Goal: Task Accomplishment & Management: Use online tool/utility

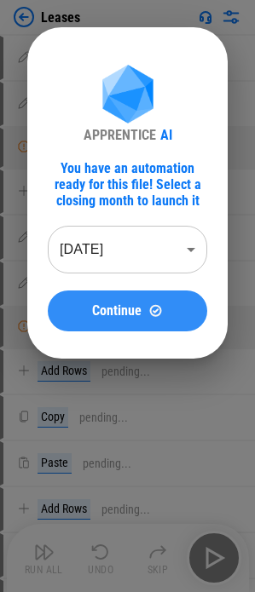
click at [89, 131] on div "Continue" at bounding box center [127, 310] width 118 height 14
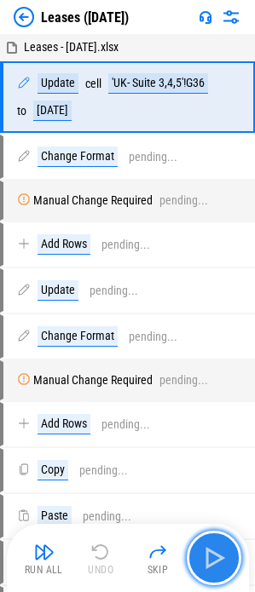
click at [223, 131] on img "button" at bounding box center [213, 557] width 27 height 27
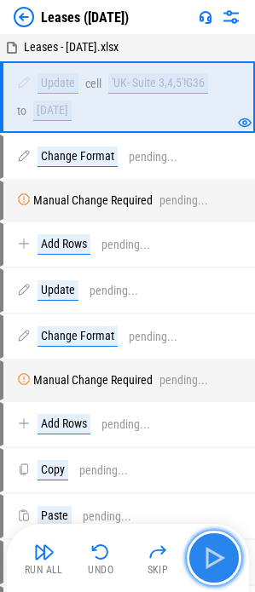
click at [223, 131] on img "button" at bounding box center [213, 557] width 27 height 27
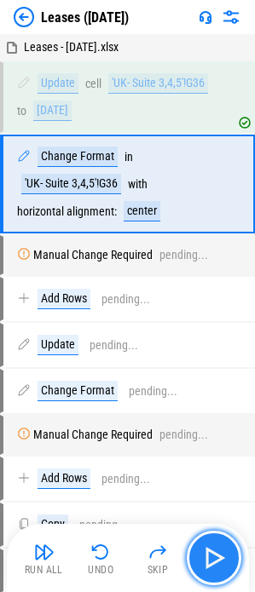
click at [220, 131] on img "button" at bounding box center [213, 557] width 27 height 27
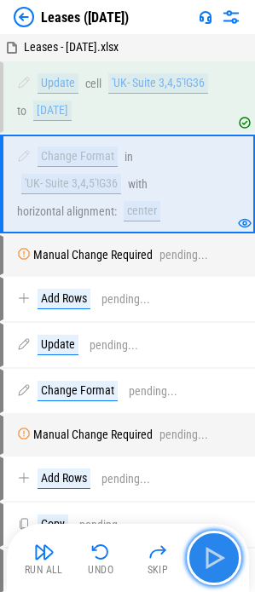
click at [218, 131] on img "button" at bounding box center [213, 557] width 27 height 27
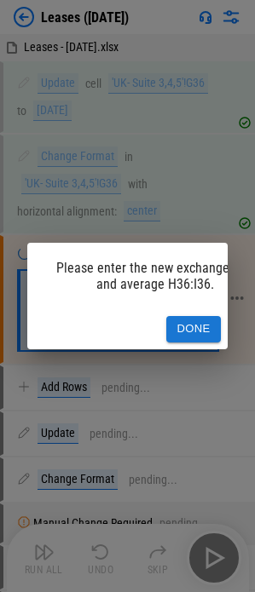
click at [188, 131] on button "Done" at bounding box center [193, 329] width 55 height 26
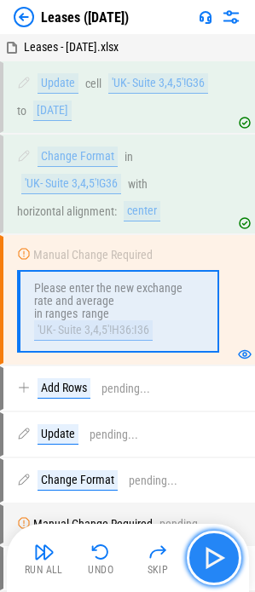
click at [203, 131] on img "button" at bounding box center [213, 557] width 27 height 27
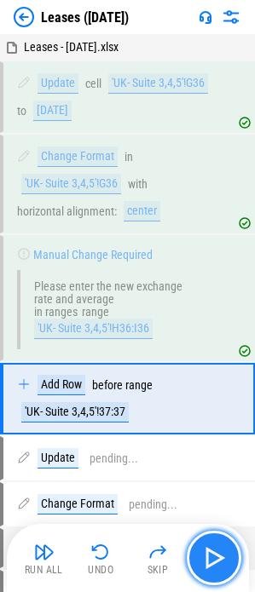
click at [210, 131] on img "button" at bounding box center [213, 557] width 27 height 27
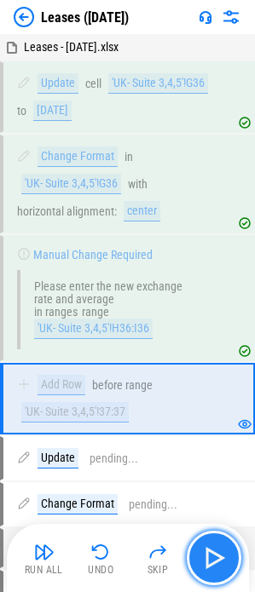
click at [212, 131] on img "button" at bounding box center [213, 557] width 27 height 27
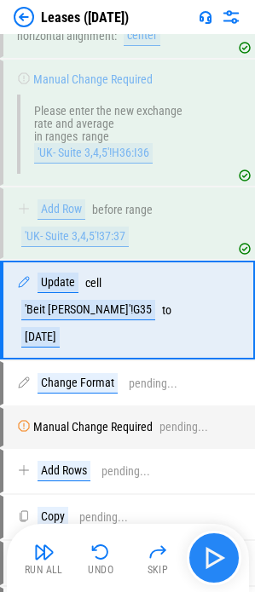
scroll to position [176, 0]
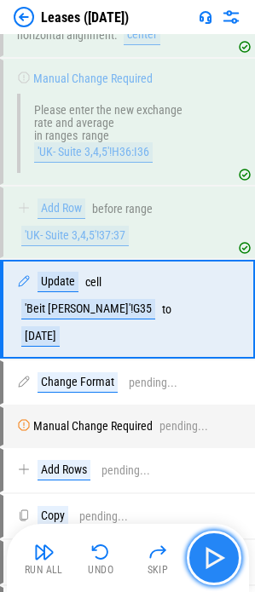
click at [211, 131] on img "button" at bounding box center [213, 557] width 27 height 27
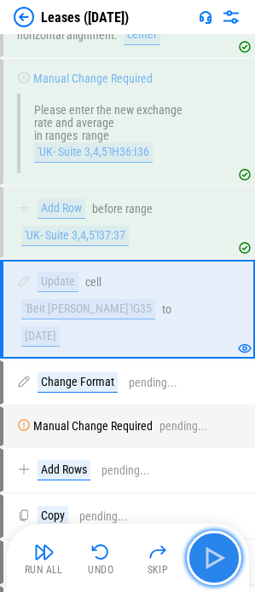
click at [211, 131] on img "button" at bounding box center [213, 557] width 27 height 27
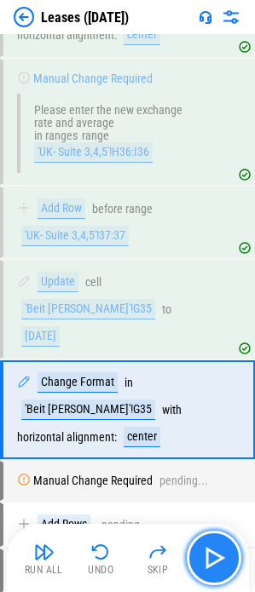
click at [210, 131] on img "button" at bounding box center [213, 557] width 27 height 27
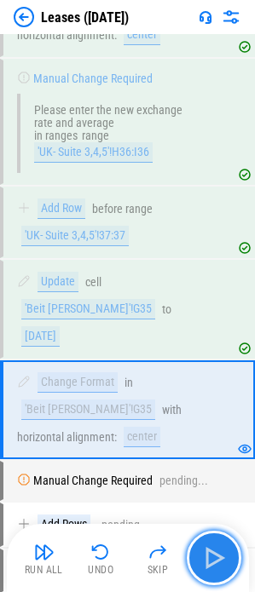
click at [210, 131] on img "button" at bounding box center [213, 557] width 27 height 27
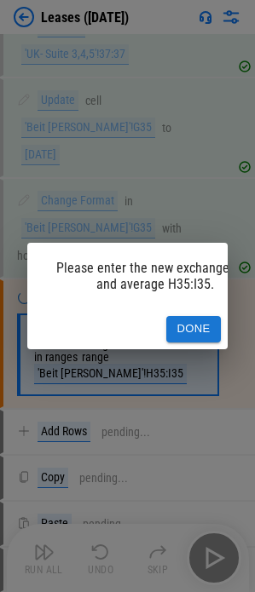
scroll to position [378, 0]
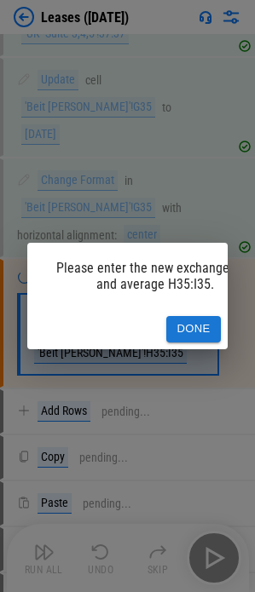
click at [210, 131] on div "Please enter the new exchange rate and average H35:I35. Done" at bounding box center [127, 296] width 255 height 592
click at [198, 131] on button "Done" at bounding box center [193, 329] width 55 height 26
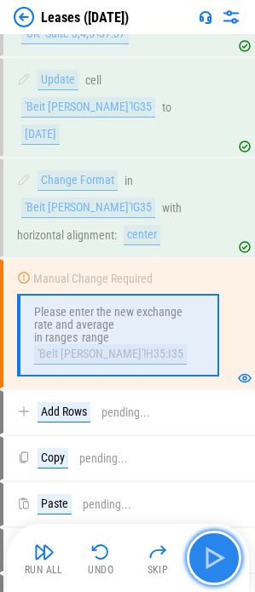
click at [208, 131] on img "button" at bounding box center [213, 557] width 27 height 27
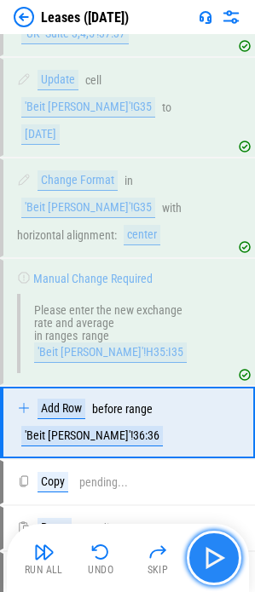
click at [213, 131] on img "button" at bounding box center [213, 557] width 27 height 27
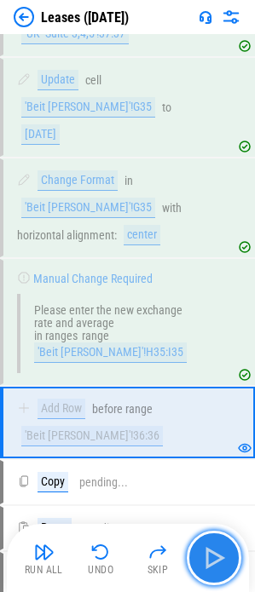
click at [213, 131] on img "button" at bounding box center [213, 557] width 27 height 27
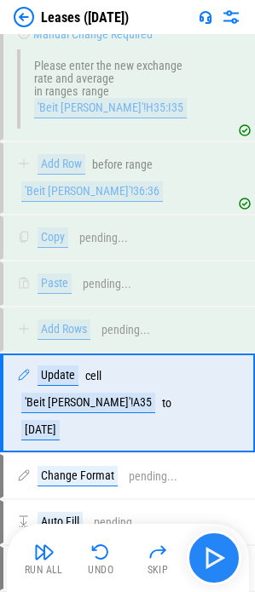
scroll to position [689, 0]
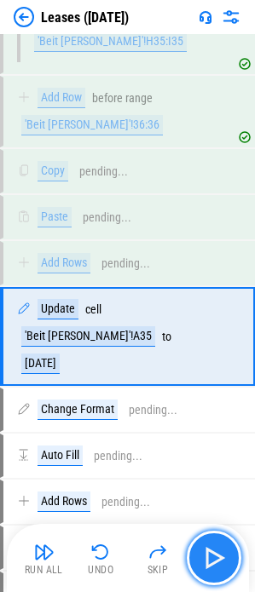
click at [220, 131] on img "button" at bounding box center [213, 557] width 27 height 27
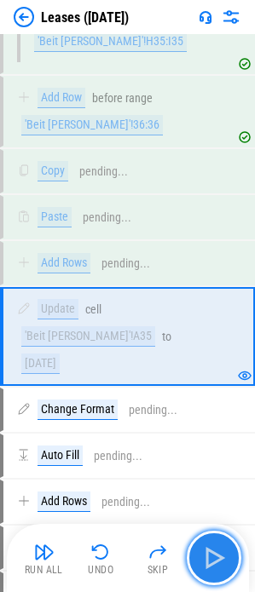
click at [220, 131] on img "button" at bounding box center [213, 557] width 27 height 27
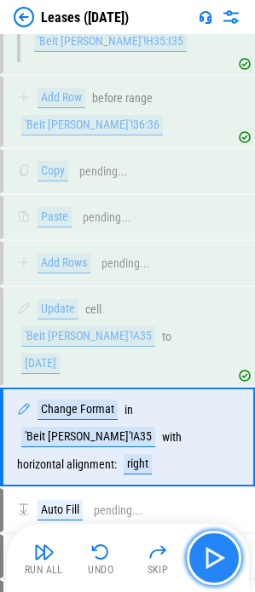
click at [220, 131] on img "button" at bounding box center [213, 557] width 27 height 27
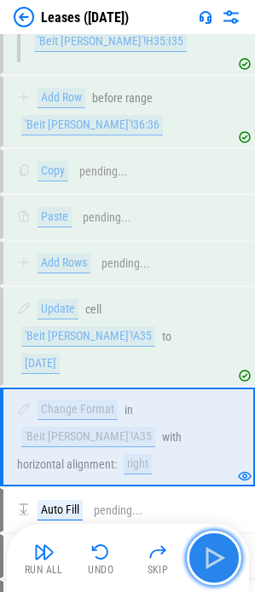
click at [220, 131] on img "button" at bounding box center [213, 557] width 27 height 27
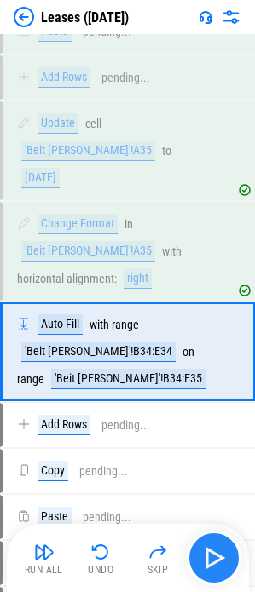
scroll to position [876, 0]
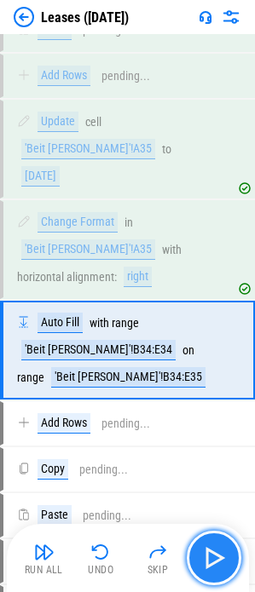
click at [220, 131] on img "button" at bounding box center [213, 557] width 27 height 27
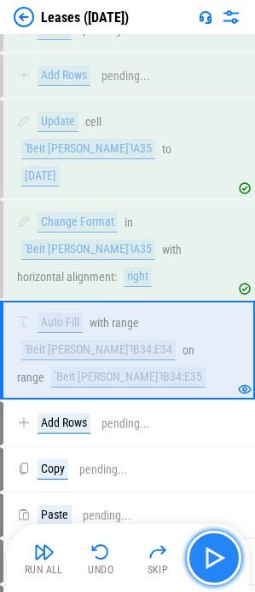
click at [234, 131] on button "button" at bounding box center [214, 558] width 55 height 55
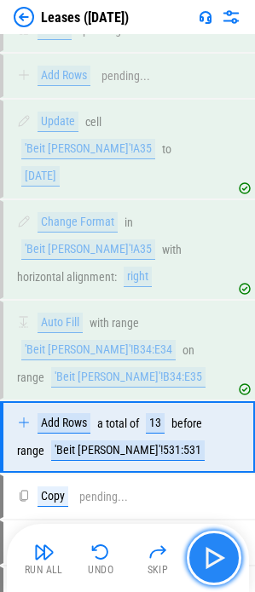
click at [198, 131] on button "button" at bounding box center [214, 558] width 55 height 55
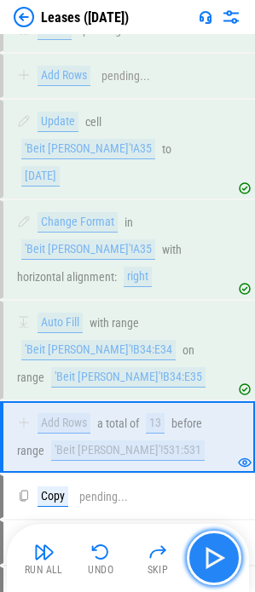
click at [207, 131] on img "button" at bounding box center [213, 557] width 27 height 27
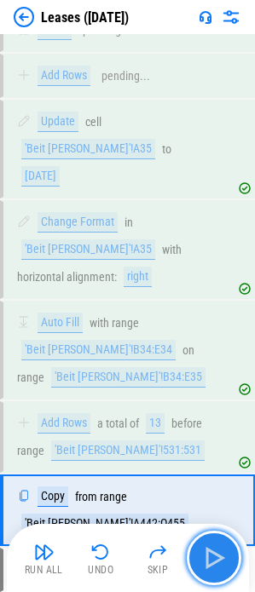
click at [209, 131] on img "button" at bounding box center [213, 557] width 27 height 27
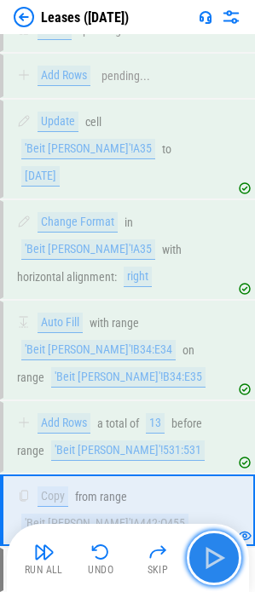
click at [206, 131] on img "button" at bounding box center [213, 557] width 27 height 27
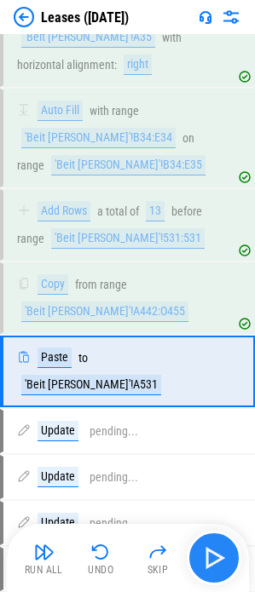
scroll to position [1096, 0]
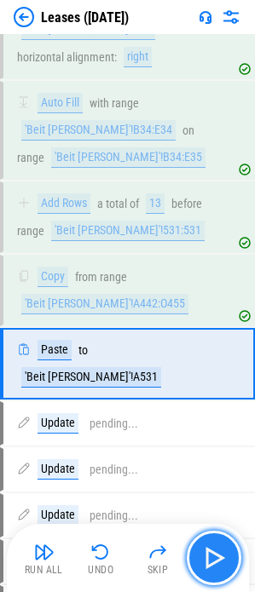
click at [206, 131] on img "button" at bounding box center [213, 557] width 27 height 27
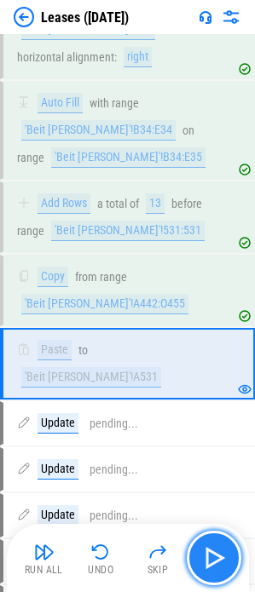
click at [213, 131] on img "button" at bounding box center [213, 557] width 27 height 27
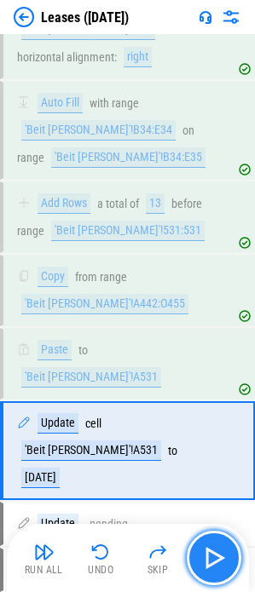
click at [214, 131] on img "button" at bounding box center [213, 557] width 27 height 27
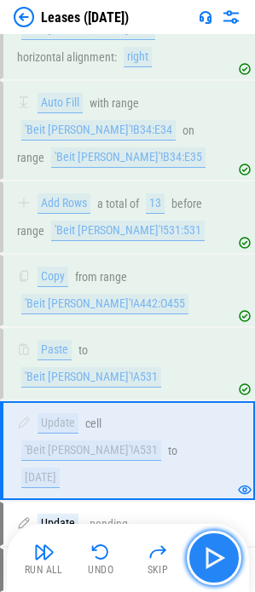
click at [214, 131] on img "button" at bounding box center [213, 557] width 27 height 27
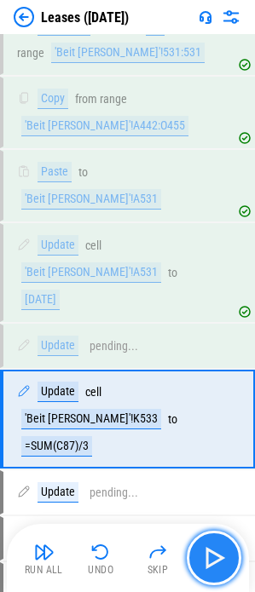
scroll to position [1275, 0]
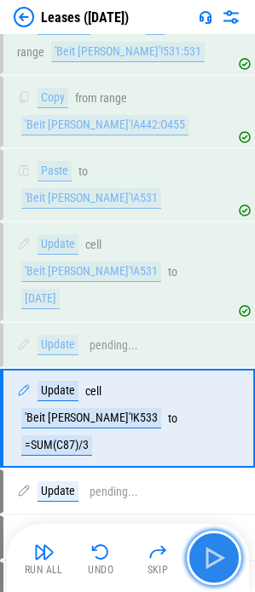
click at [216, 131] on img "button" at bounding box center [213, 557] width 27 height 27
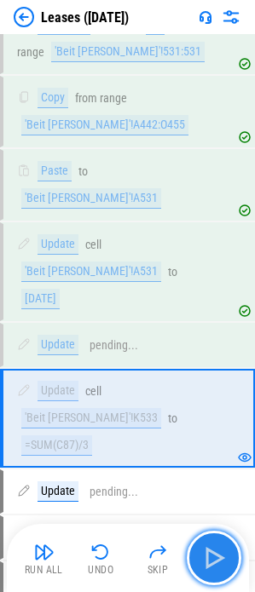
click at [216, 131] on img "button" at bounding box center [213, 557] width 27 height 27
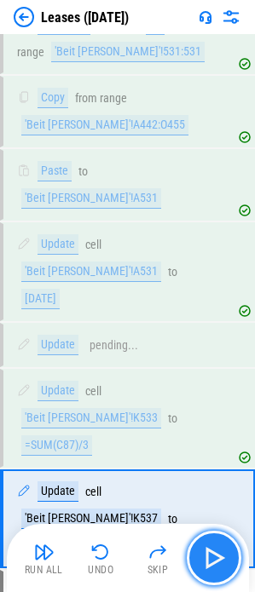
click at [216, 131] on img "button" at bounding box center [213, 557] width 27 height 27
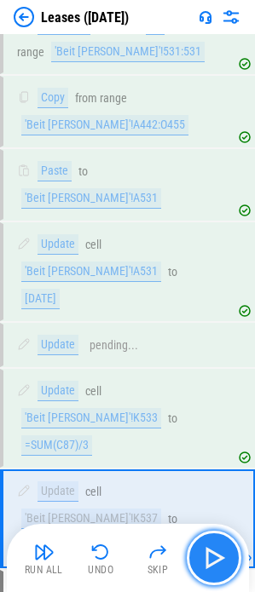
click at [216, 131] on img "button" at bounding box center [213, 557] width 27 height 27
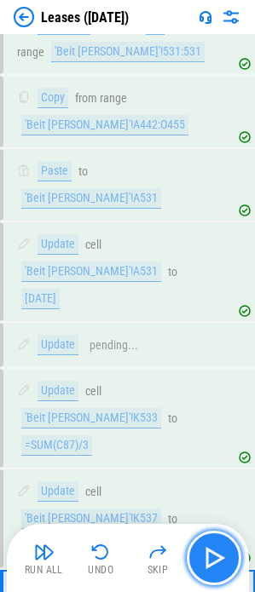
click at [216, 131] on img "button" at bounding box center [213, 557] width 27 height 27
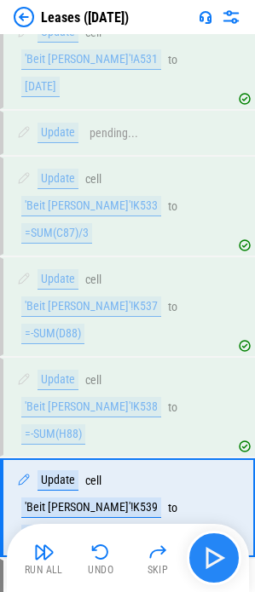
scroll to position [1495, 0]
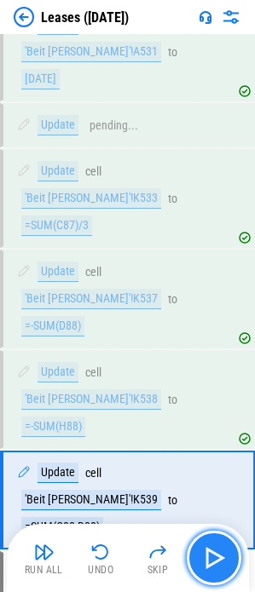
click at [216, 131] on img "button" at bounding box center [213, 557] width 27 height 27
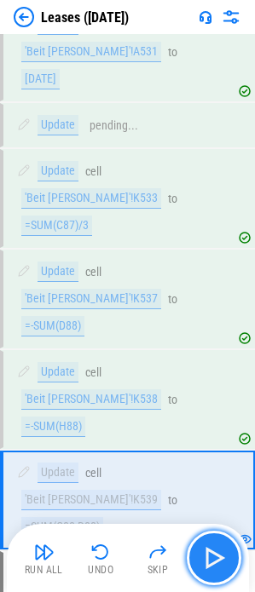
click at [216, 131] on img "button" at bounding box center [213, 557] width 27 height 27
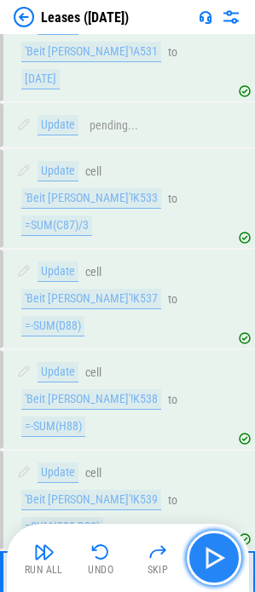
click at [216, 131] on img "button" at bounding box center [213, 557] width 27 height 27
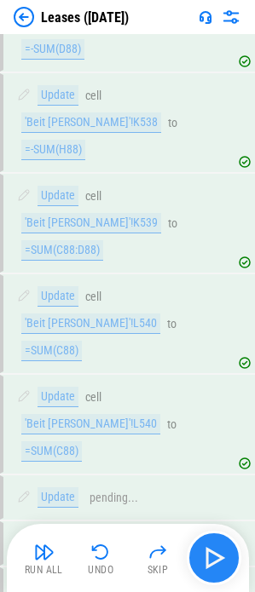
scroll to position [1945, 0]
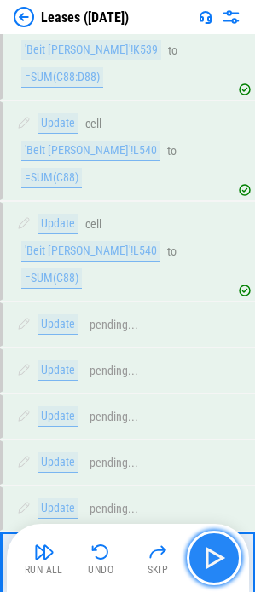
click at [216, 131] on img "button" at bounding box center [213, 557] width 27 height 27
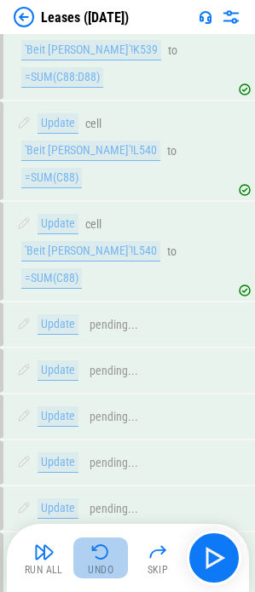
click at [106, 131] on img "button" at bounding box center [100, 552] width 20 height 20
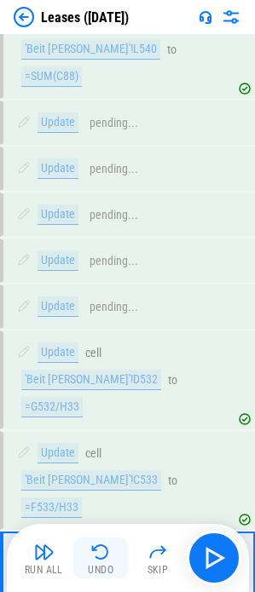
scroll to position [2151, 0]
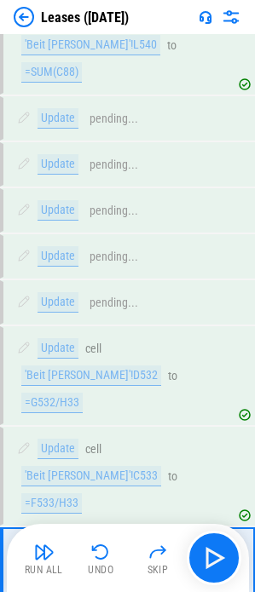
click at [235, 131] on icon at bounding box center [236, 575] width 15 height 15
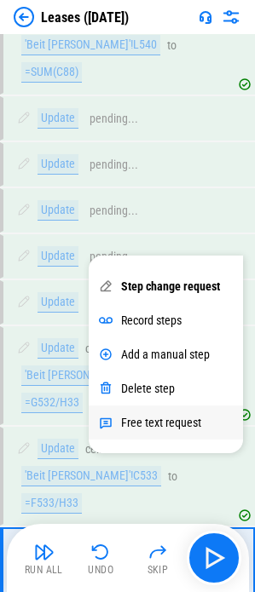
click at [154, 131] on div "Free text request" at bounding box center [161, 423] width 80 height 14
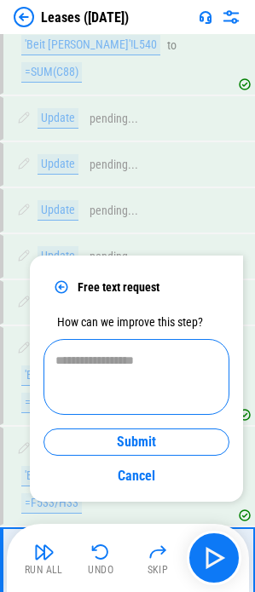
click at [83, 131] on textarea at bounding box center [136, 377] width 162 height 48
type textarea "*"
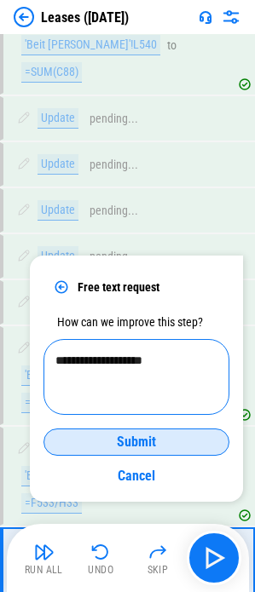
type textarea "**********"
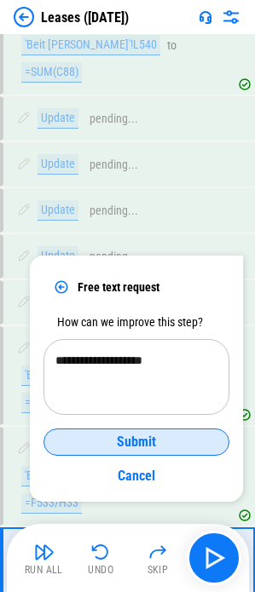
click at [138, 131] on span "Submit" at bounding box center [136, 442] width 39 height 14
